Goal: Share content: Share content

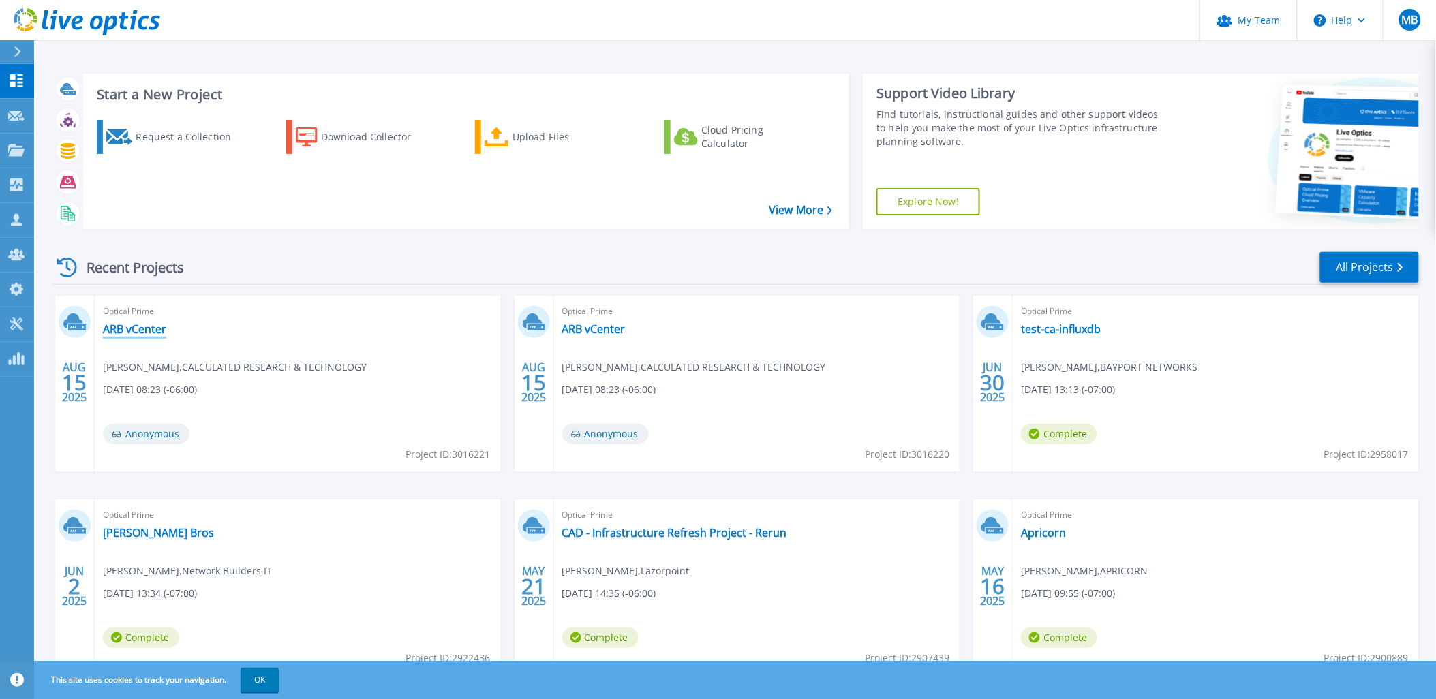
click at [146, 326] on link "ARB vCenter" at bounding box center [134, 329] width 63 height 14
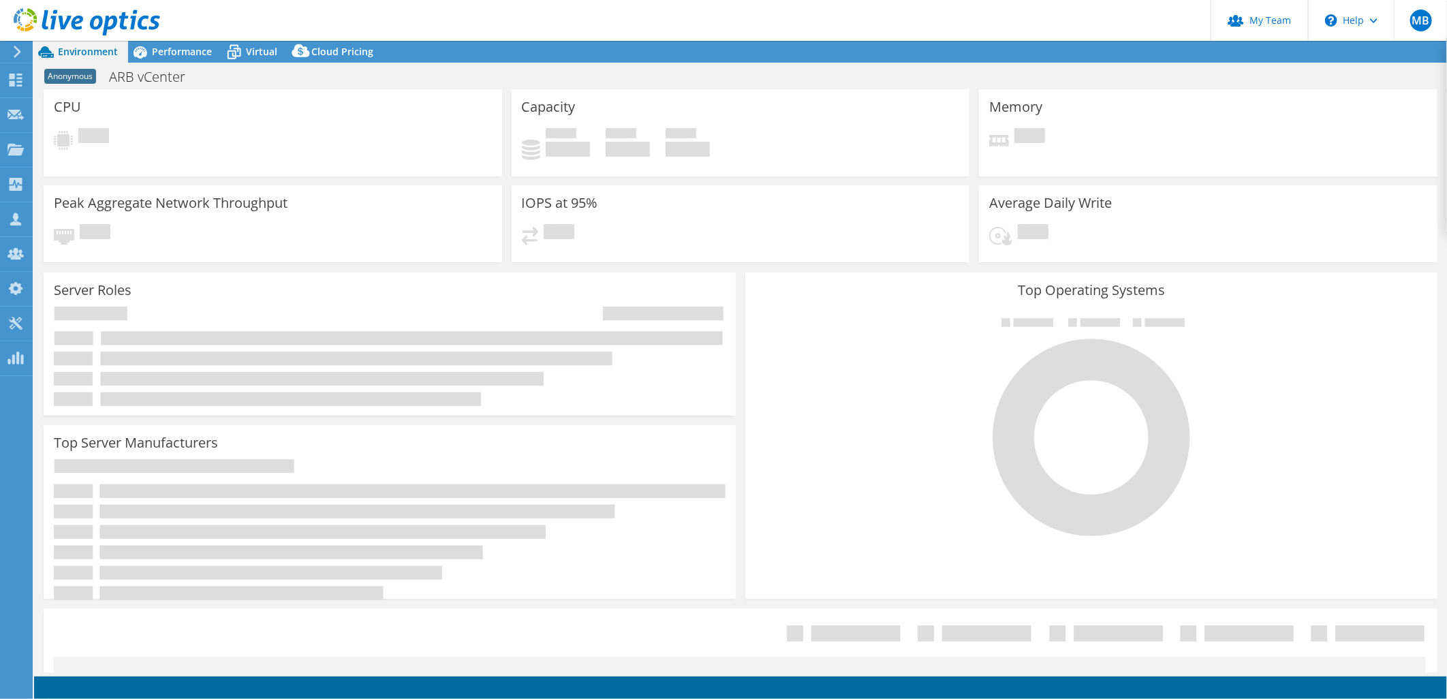
select select "USD"
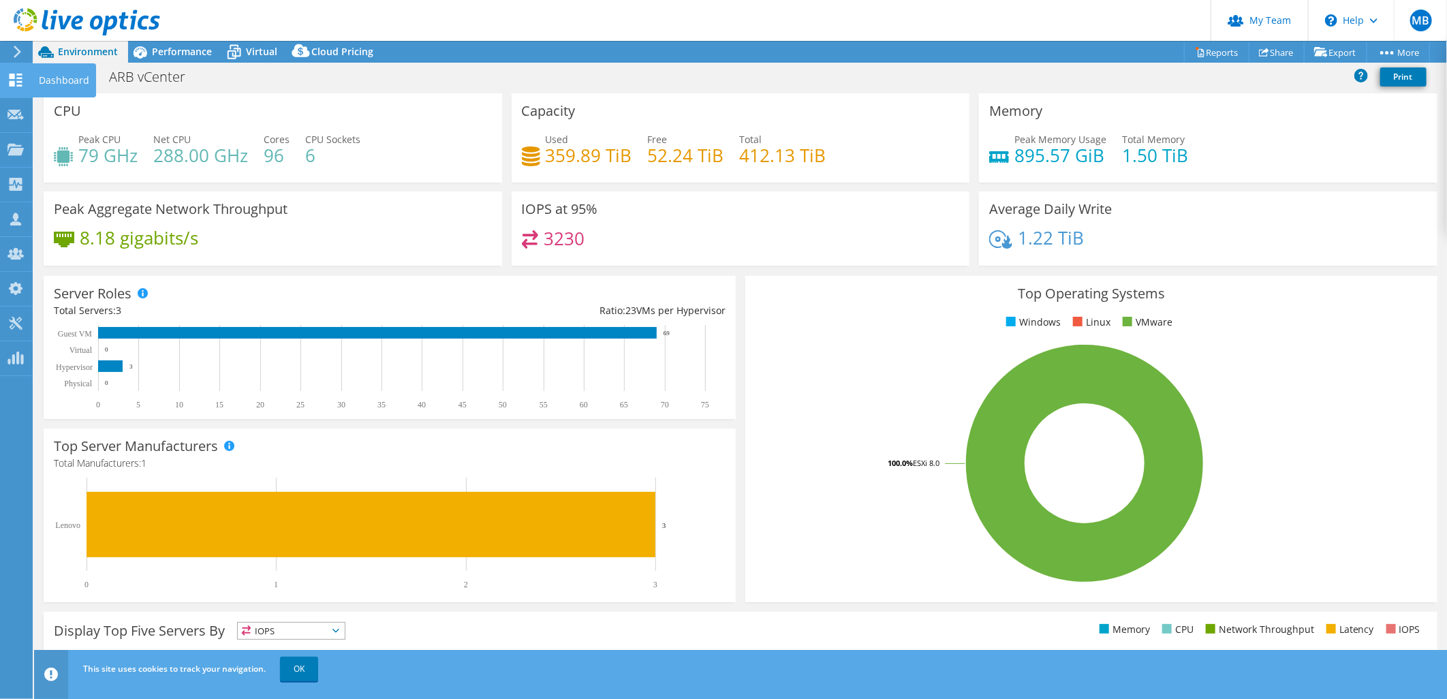
click at [12, 79] on icon at bounding box center [15, 80] width 16 height 13
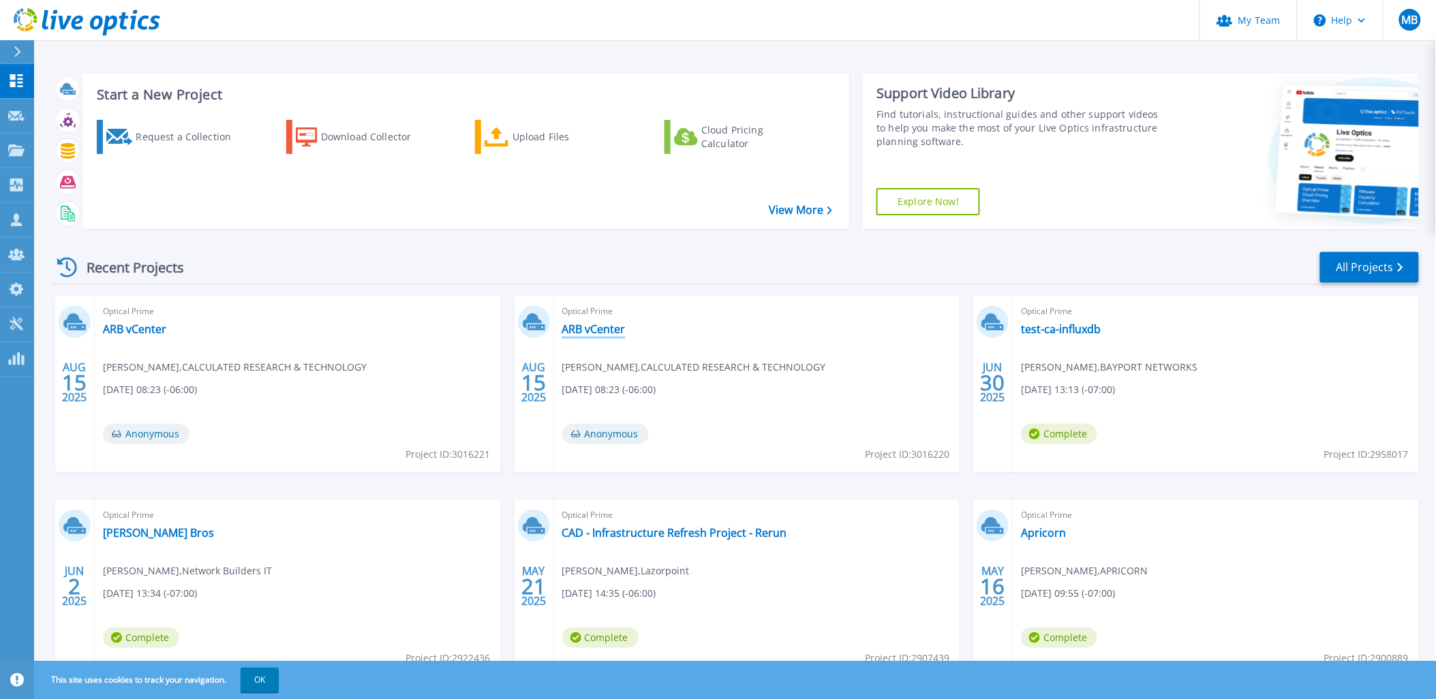
click at [597, 328] on link "ARB vCenter" at bounding box center [593, 329] width 63 height 14
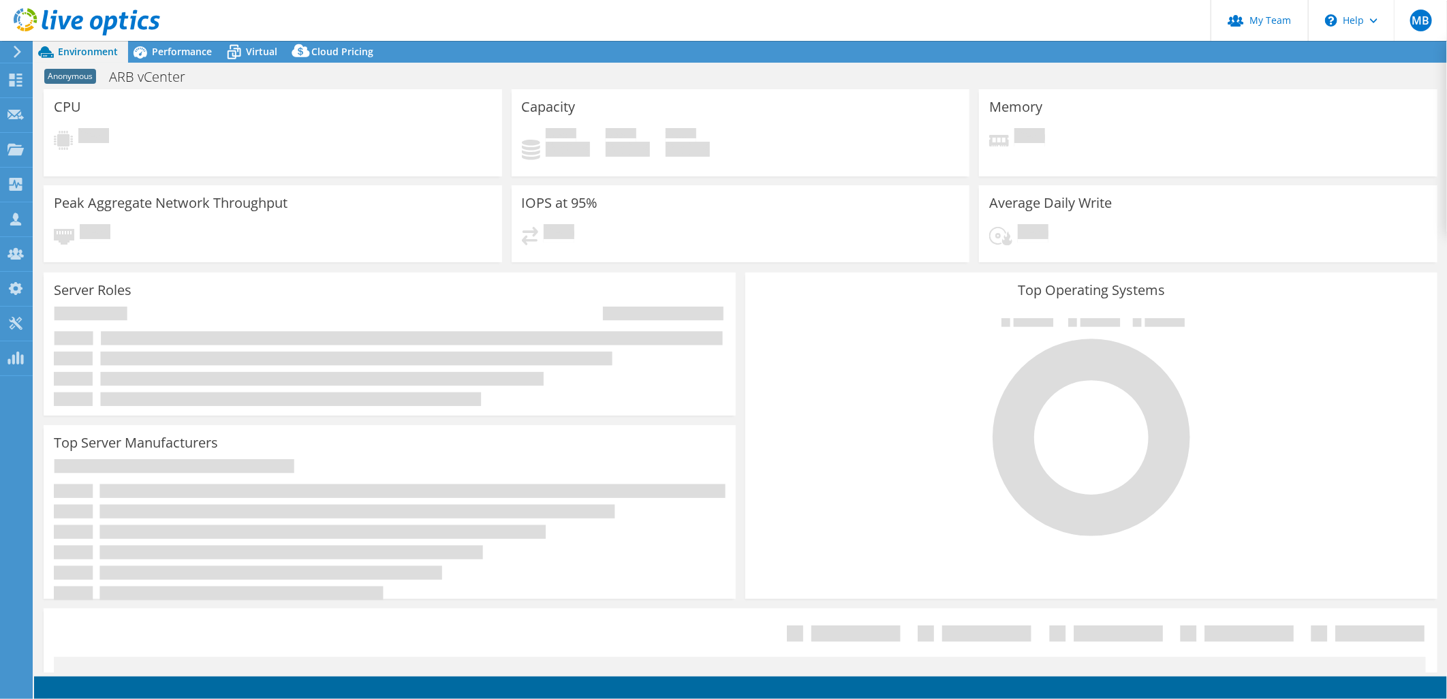
select select "USD"
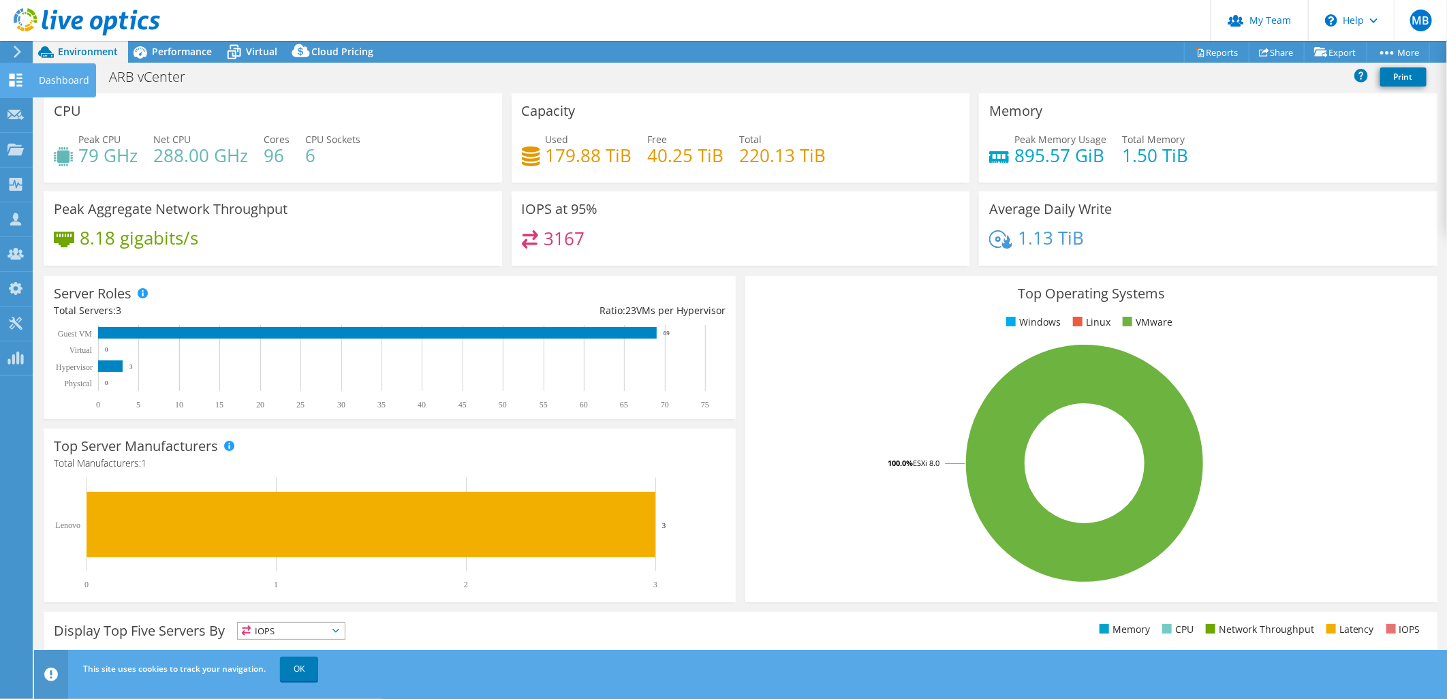
click at [14, 80] on use at bounding box center [16, 80] width 13 height 13
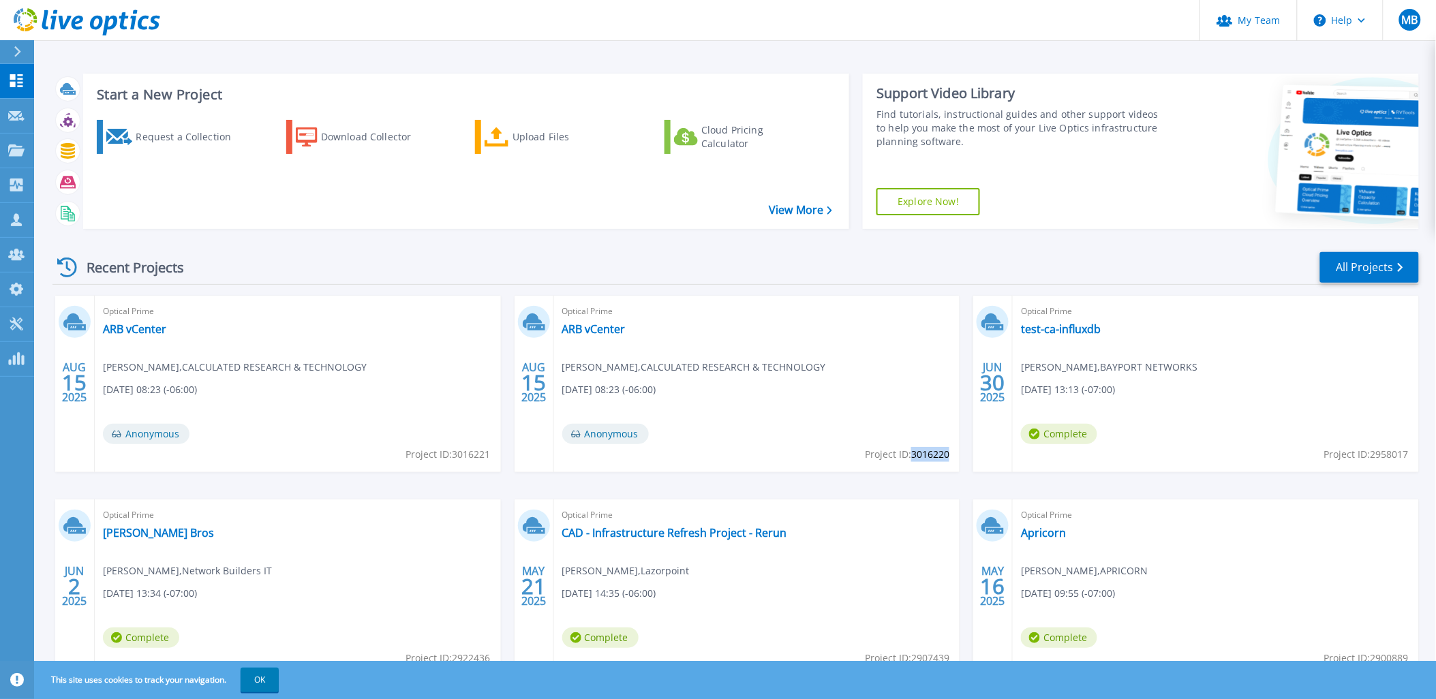
drag, startPoint x: 913, startPoint y: 454, endPoint x: 948, endPoint y: 460, distance: 35.8
click at [491, 460] on span "Project ID: 3016220" at bounding box center [448, 454] width 84 height 15
copy span "3016220"
click at [602, 323] on link "ARB vCenter" at bounding box center [593, 329] width 63 height 14
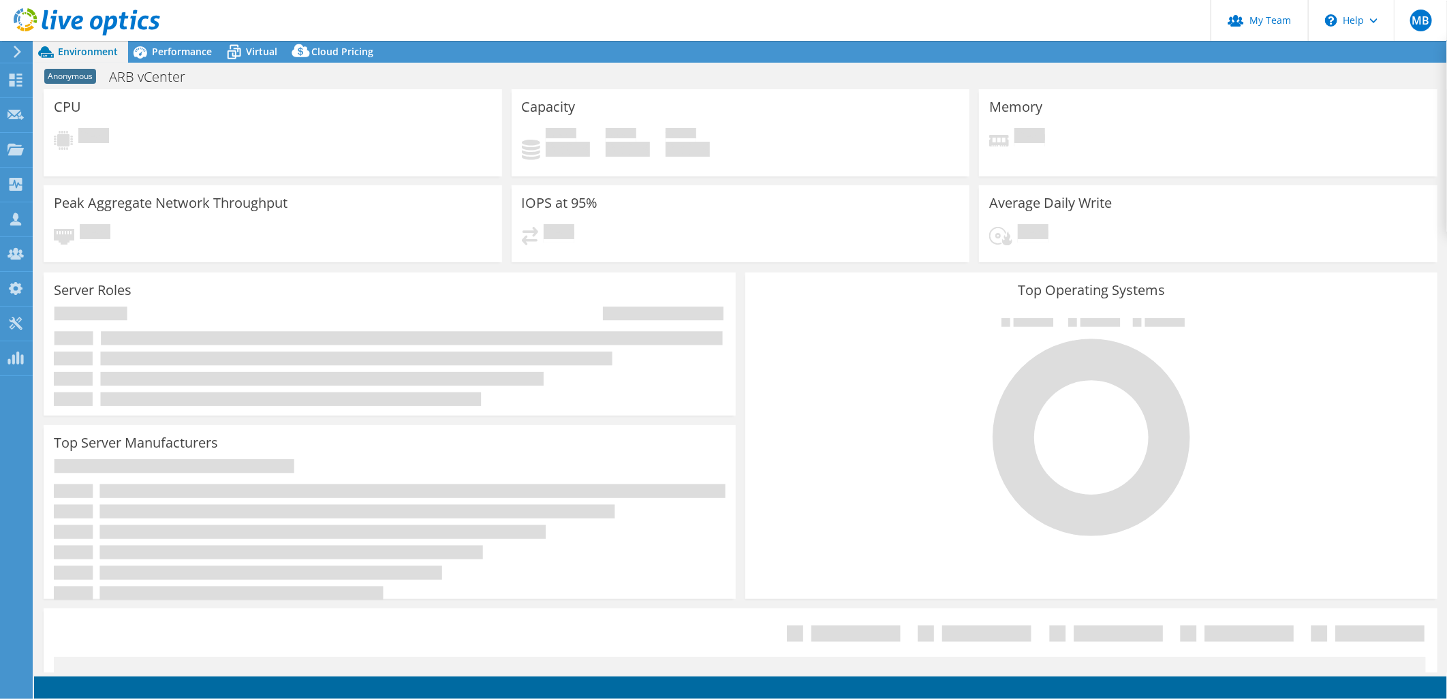
select select "USD"
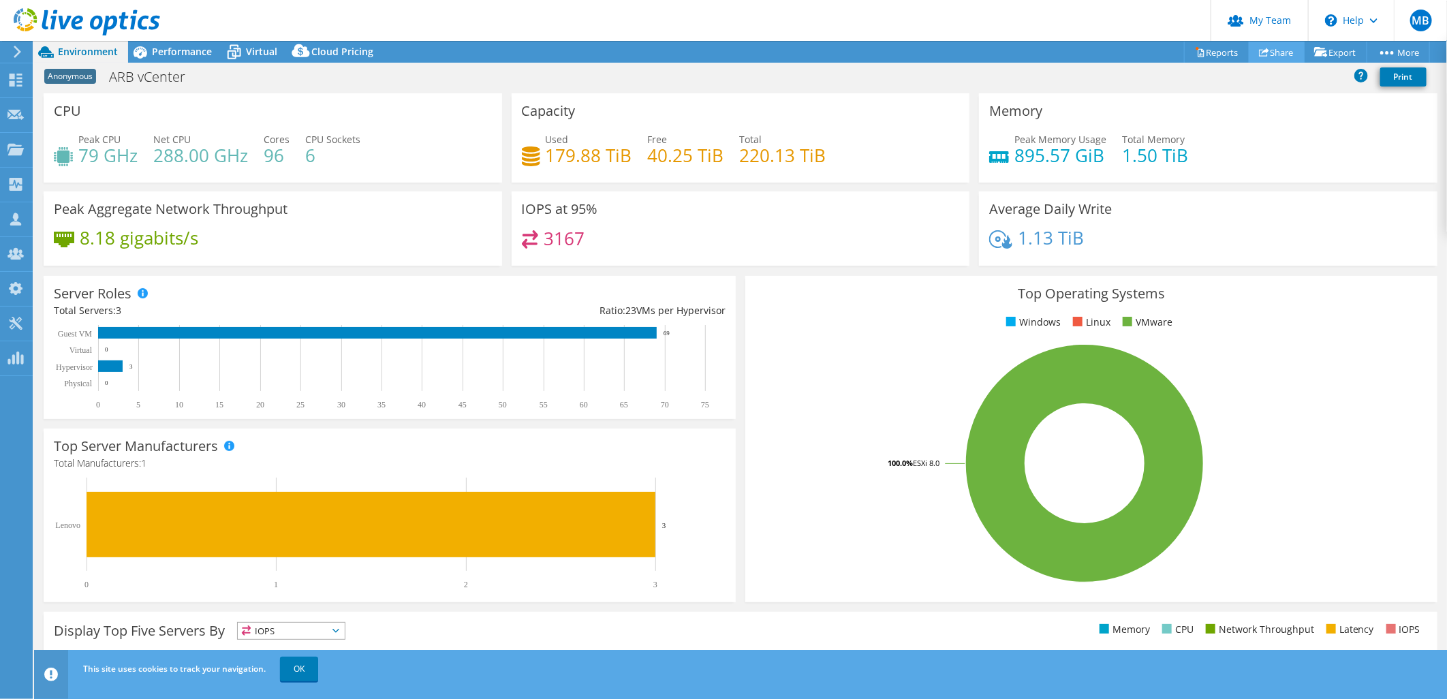
click at [1273, 51] on link "Share" at bounding box center [1277, 52] width 56 height 21
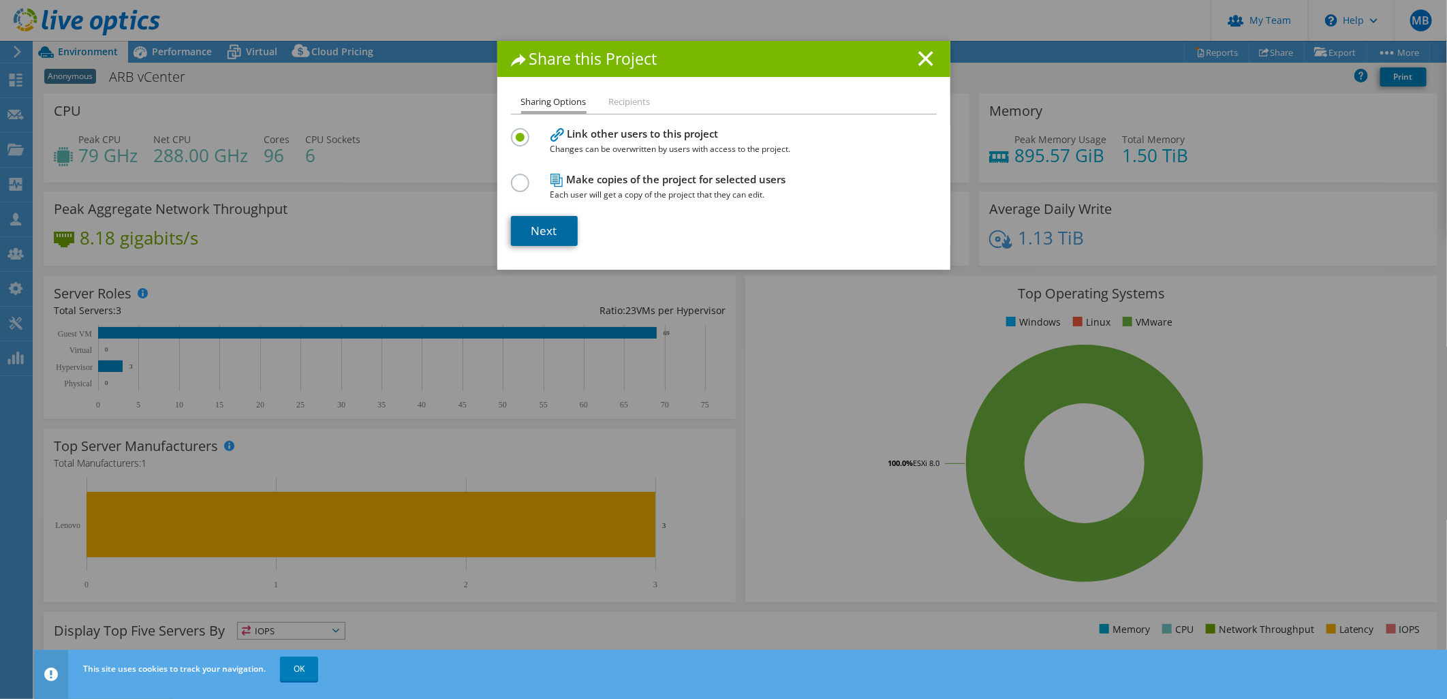
click at [527, 229] on link "Next" at bounding box center [544, 231] width 67 height 30
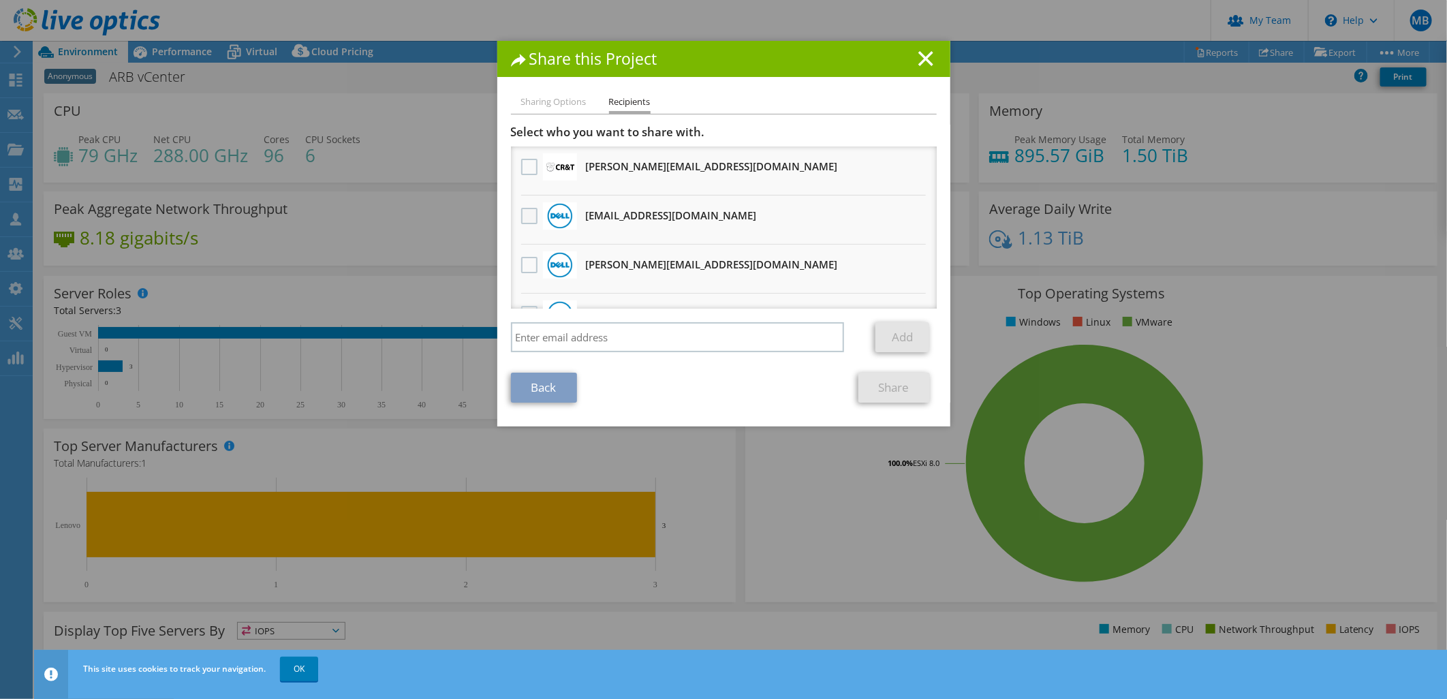
click at [523, 213] on label at bounding box center [531, 216] width 20 height 16
click at [0, 0] on input "checkbox" at bounding box center [0, 0] width 0 height 0
click at [894, 388] on link "Share" at bounding box center [895, 388] width 72 height 30
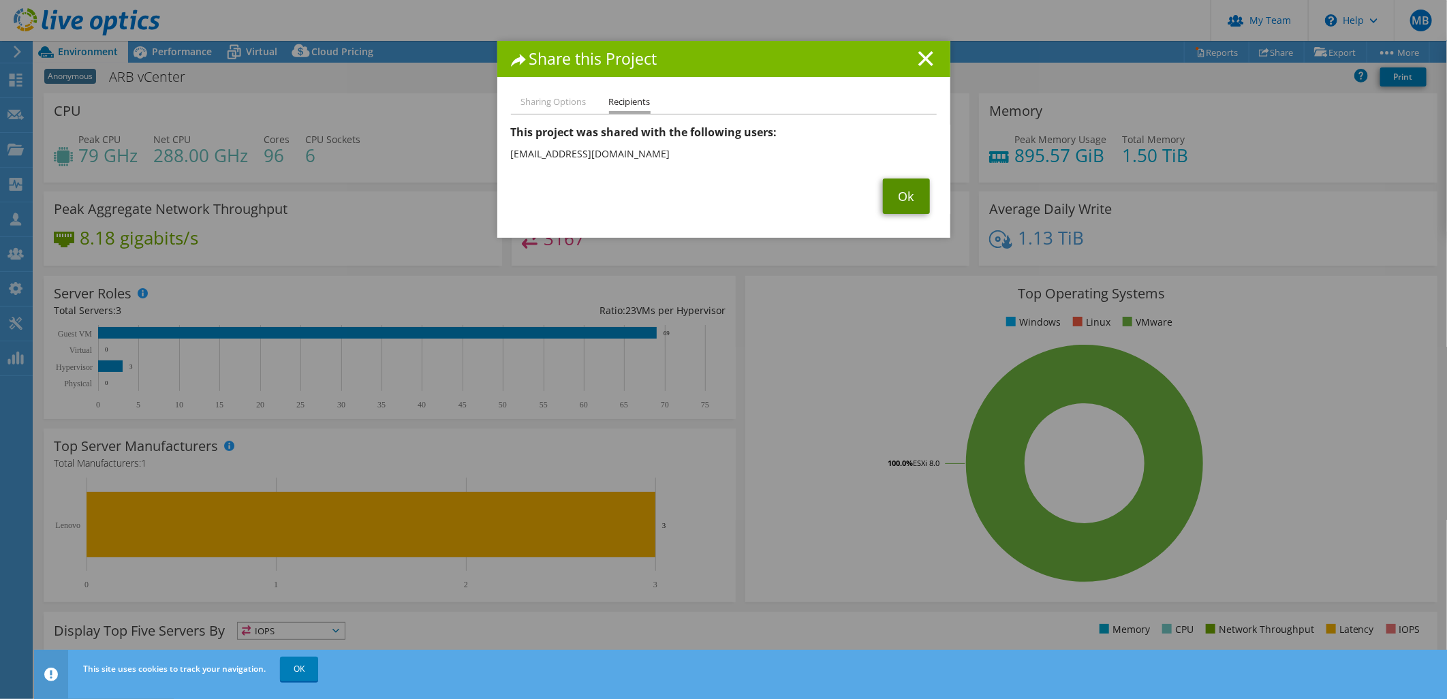
click at [902, 191] on link "Ok" at bounding box center [906, 196] width 47 height 35
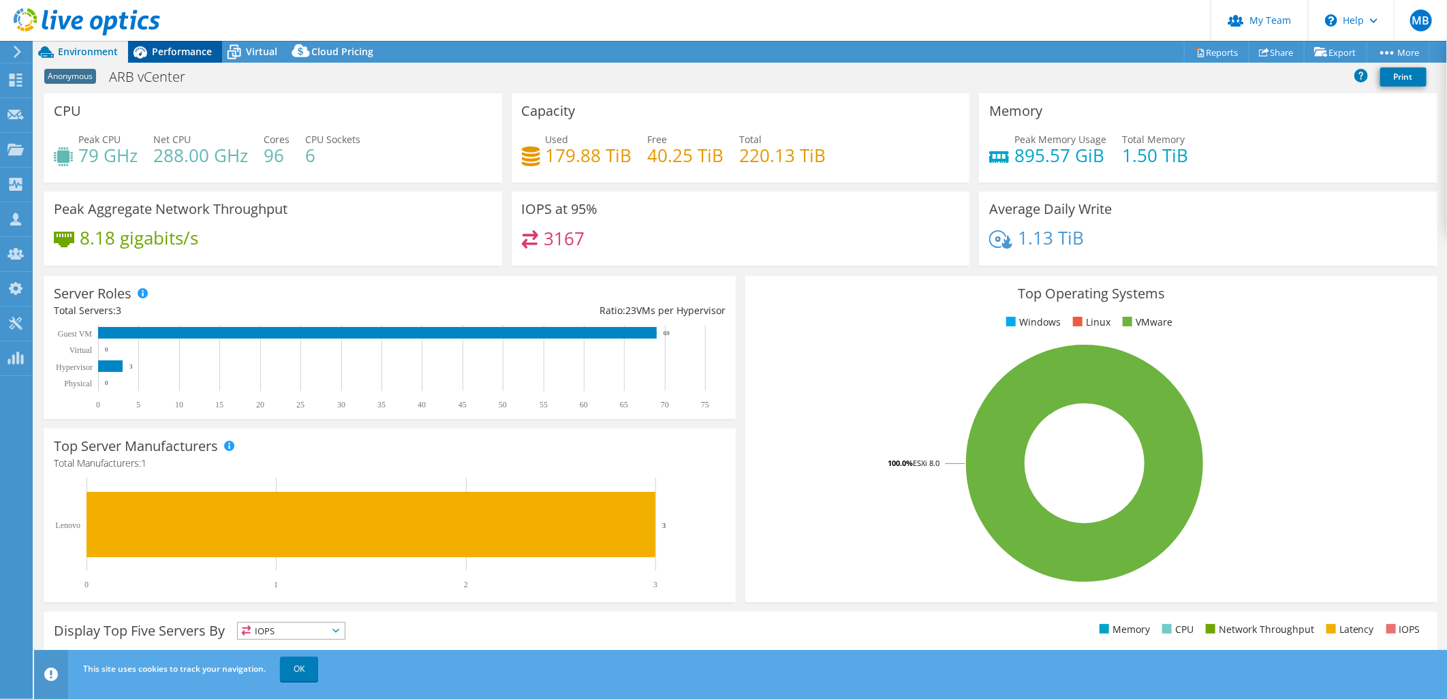
click at [175, 59] on div "Performance" at bounding box center [175, 52] width 94 height 22
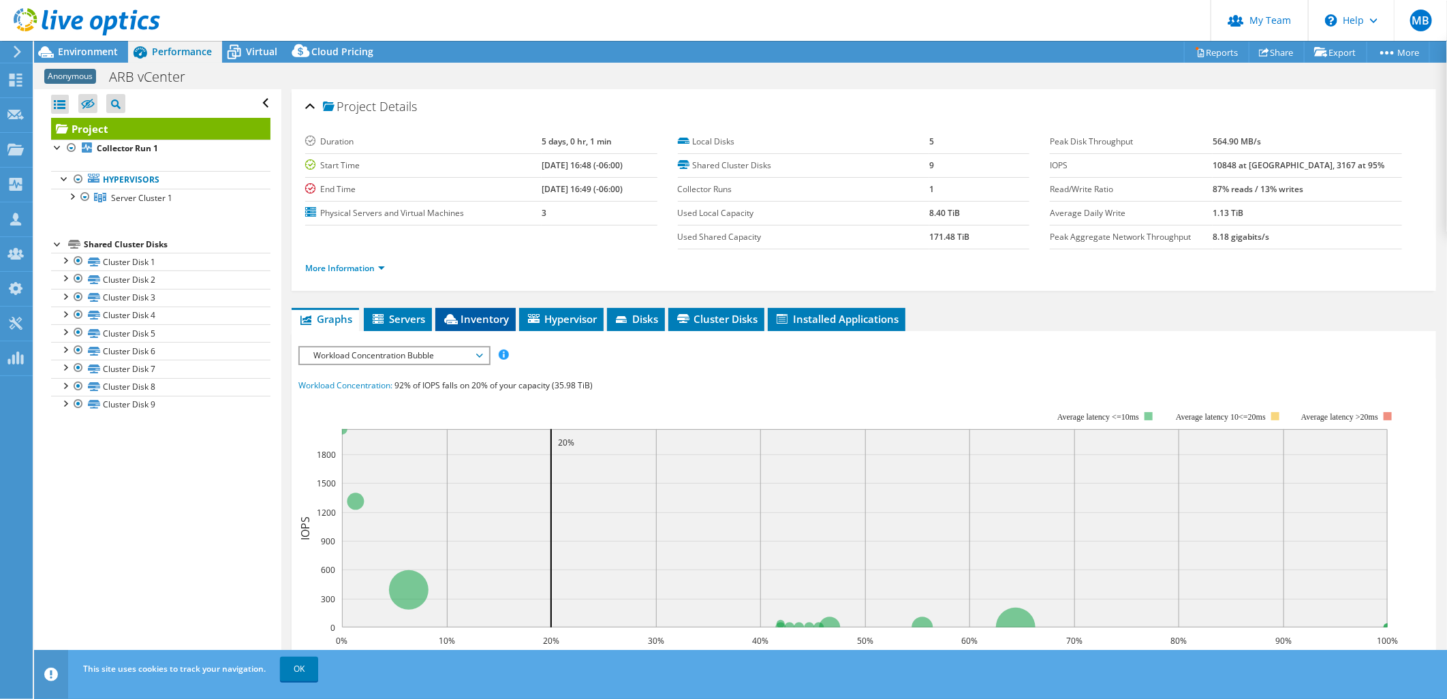
click at [476, 319] on span "Inventory" at bounding box center [475, 319] width 67 height 14
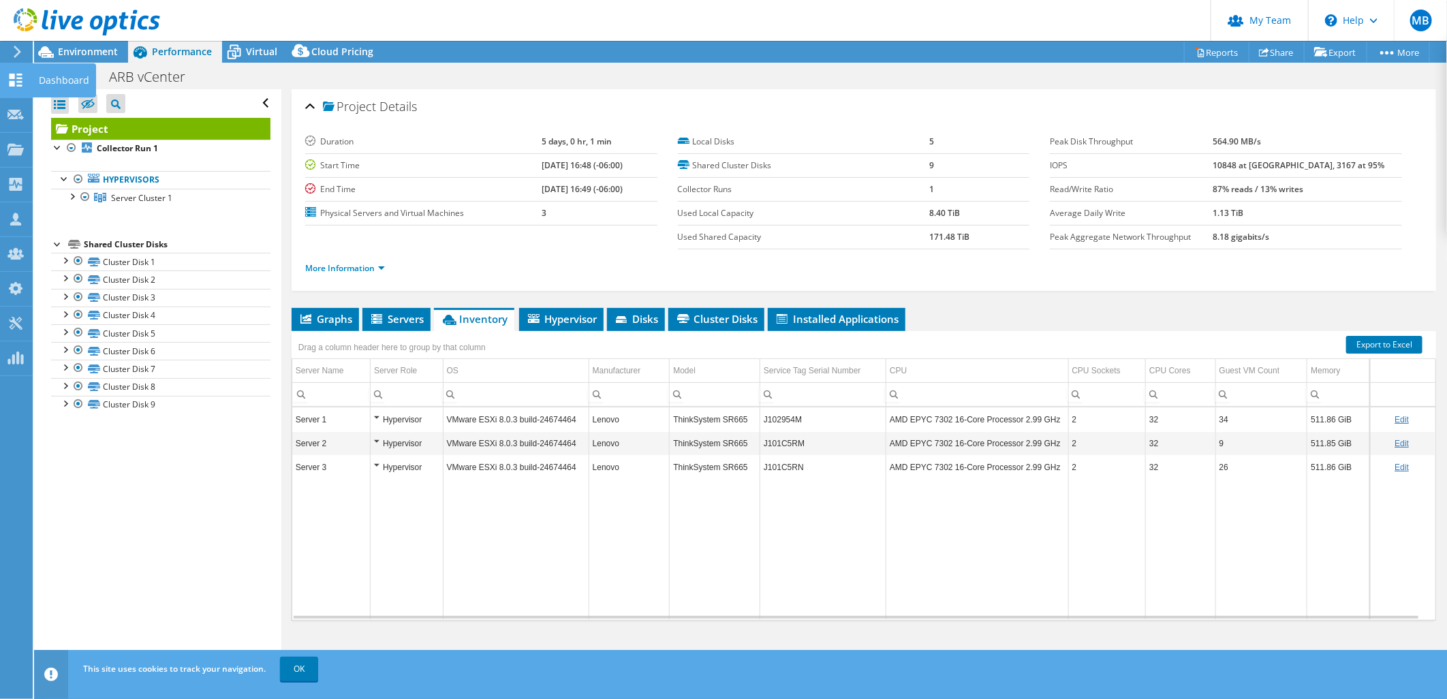
click at [7, 78] on icon at bounding box center [15, 80] width 16 height 13
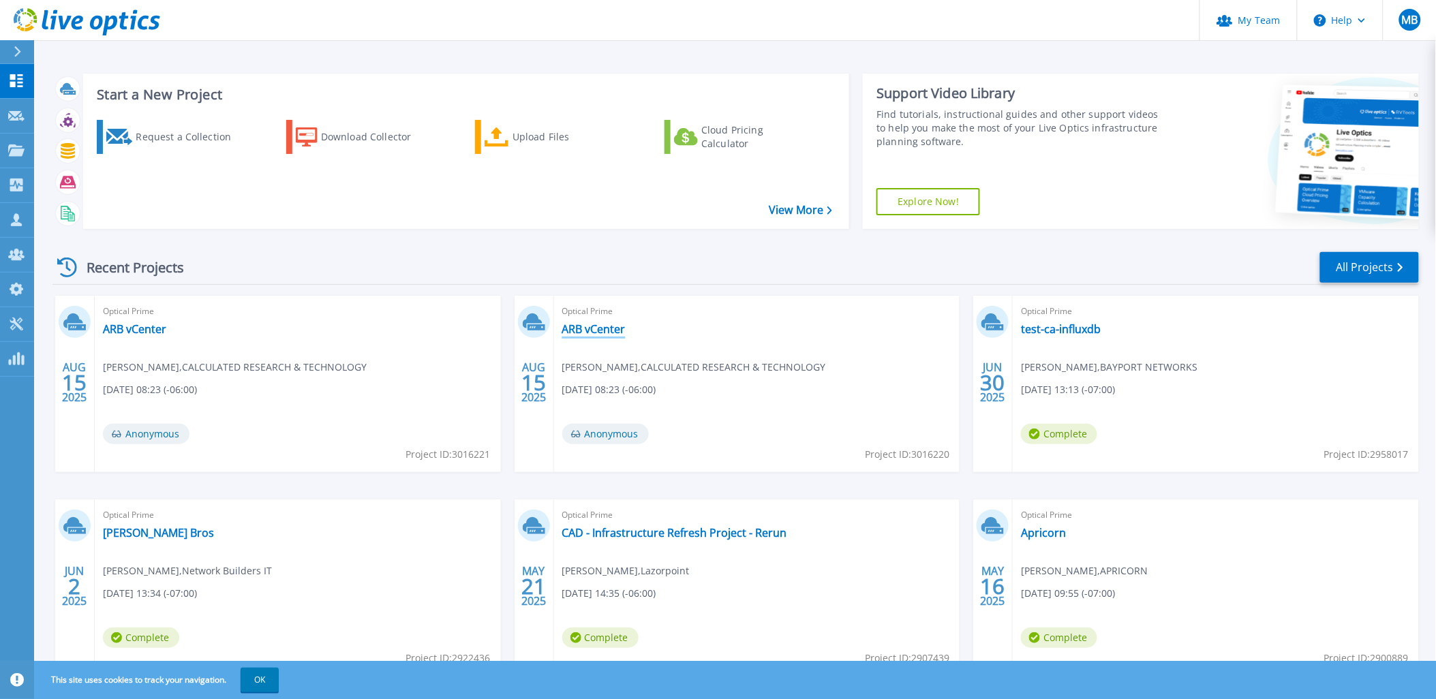
click at [601, 332] on link "ARB vCenter" at bounding box center [593, 329] width 63 height 14
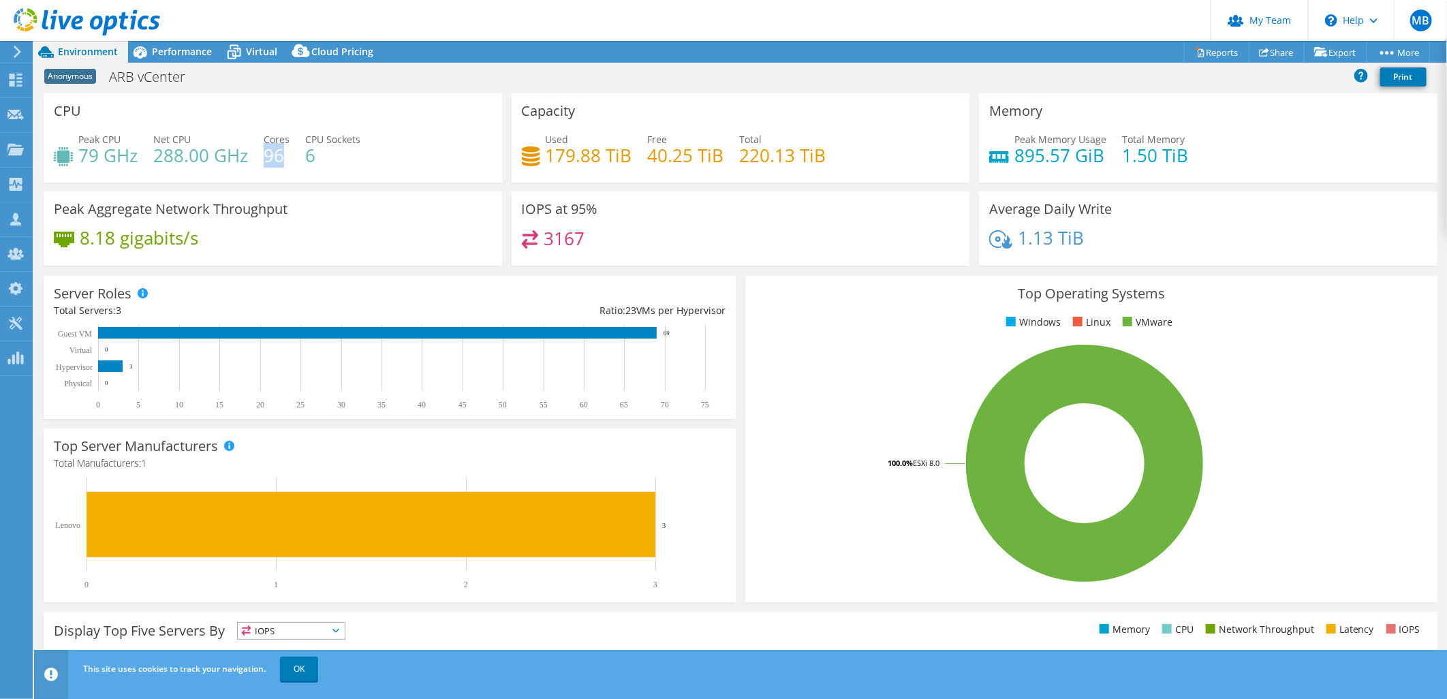
drag, startPoint x: 264, startPoint y: 158, endPoint x: 285, endPoint y: 158, distance: 20.4
click at [285, 158] on h4 "96" at bounding box center [277, 155] width 26 height 15
click at [180, 48] on span "Performance" at bounding box center [182, 51] width 60 height 13
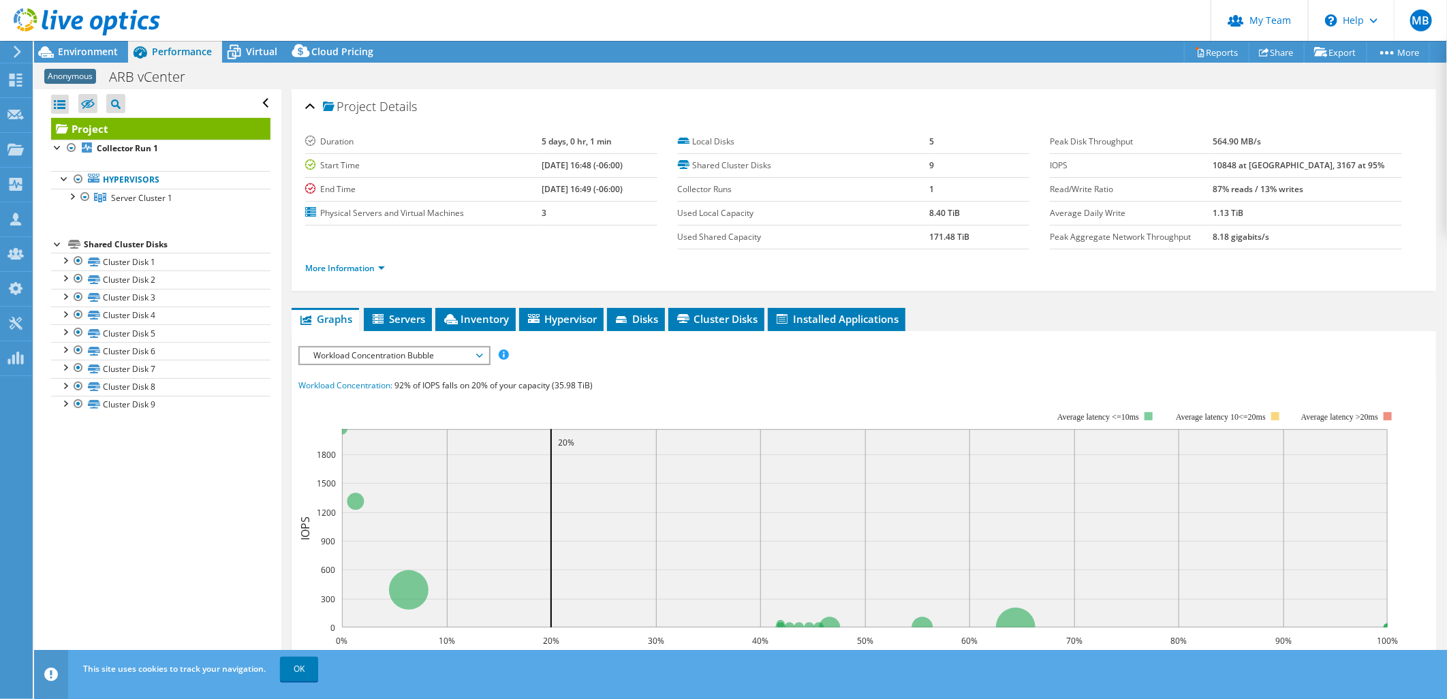
click at [373, 356] on span "Workload Concentration Bubble" at bounding box center [394, 355] width 175 height 16
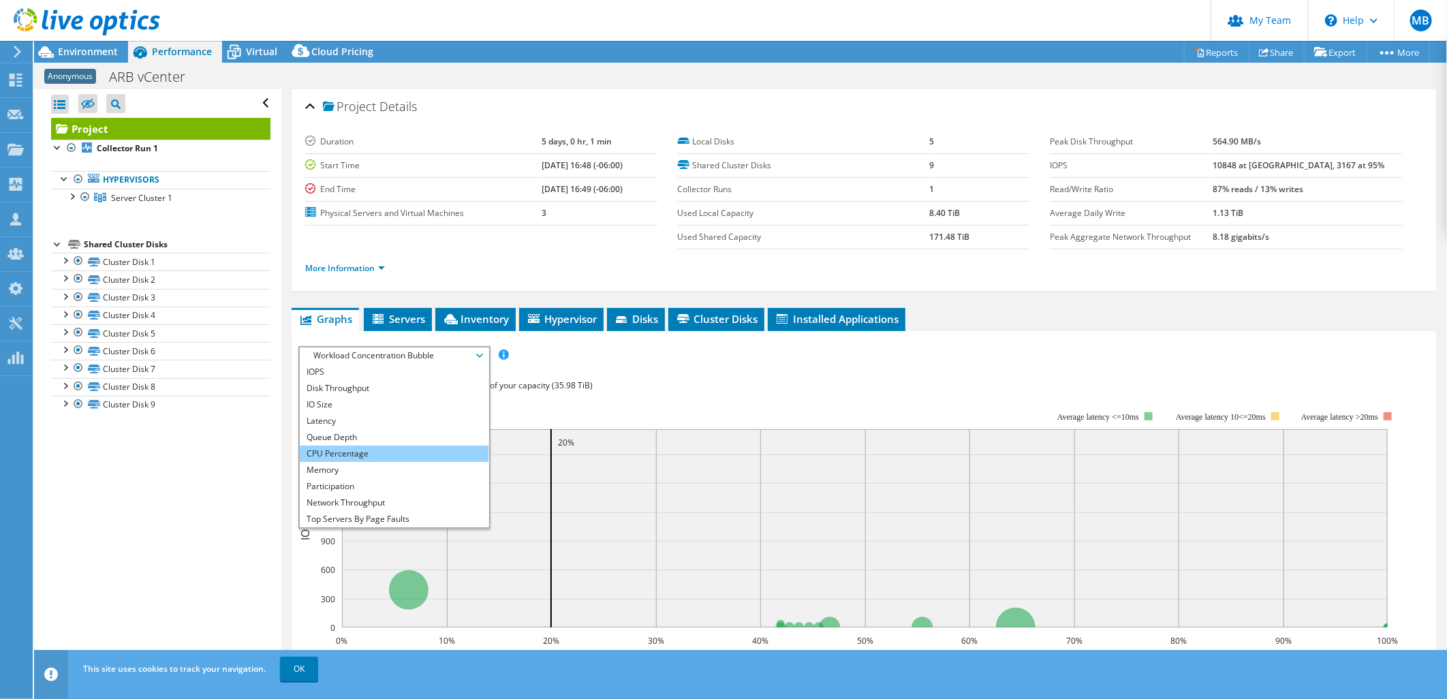
click at [407, 448] on li "CPU Percentage" at bounding box center [394, 454] width 189 height 16
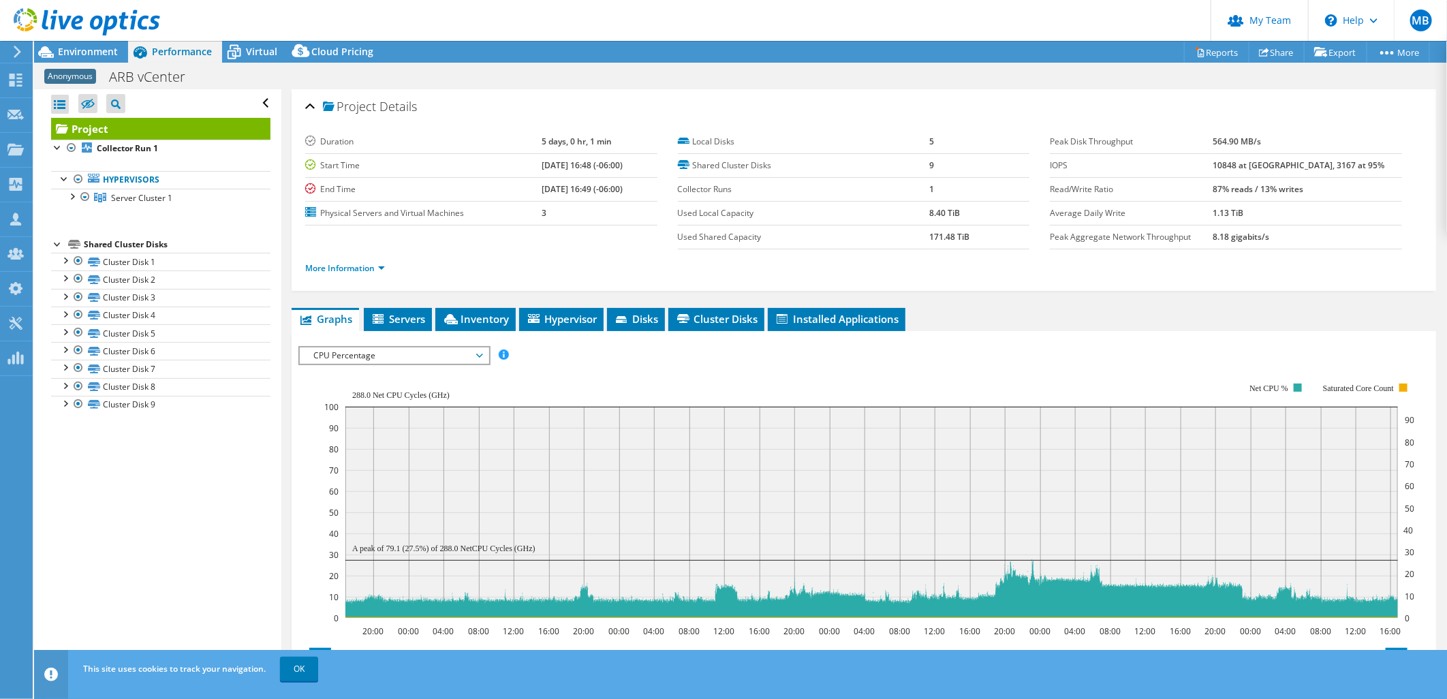
scroll to position [76, 0]
